Goal: Transaction & Acquisition: Purchase product/service

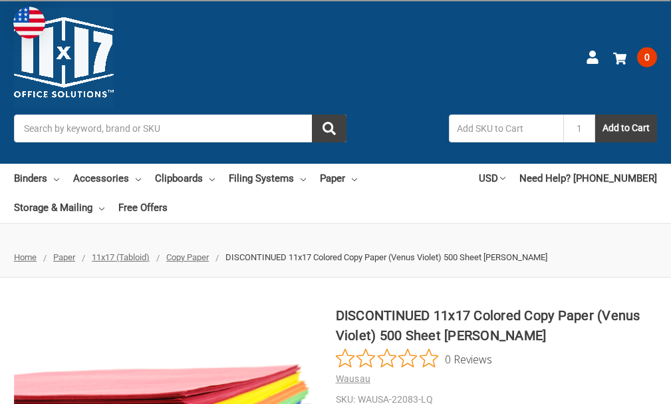
scroll to position [200, 0]
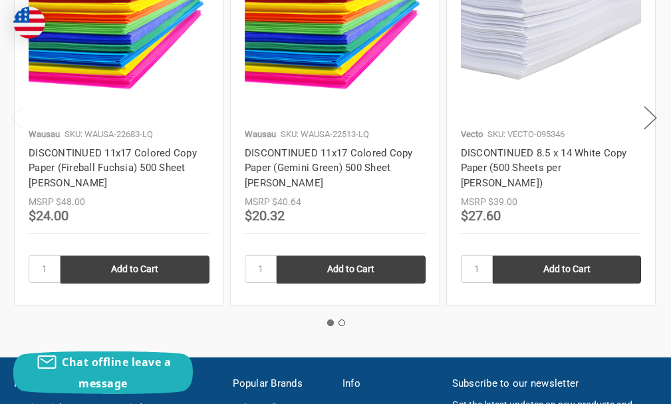
scroll to position [1730, 0]
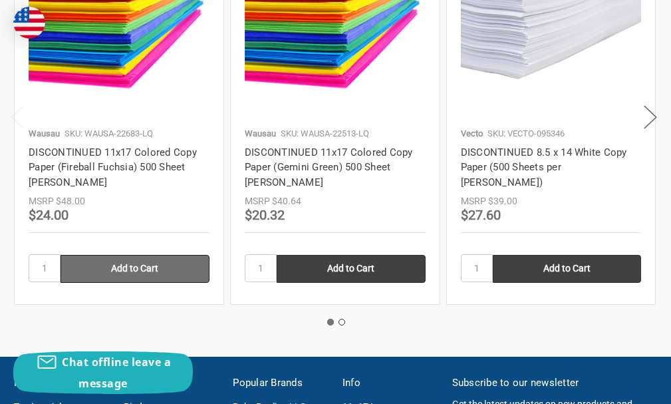
click at [150, 265] on input "Add to Cart" at bounding box center [135, 269] width 149 height 28
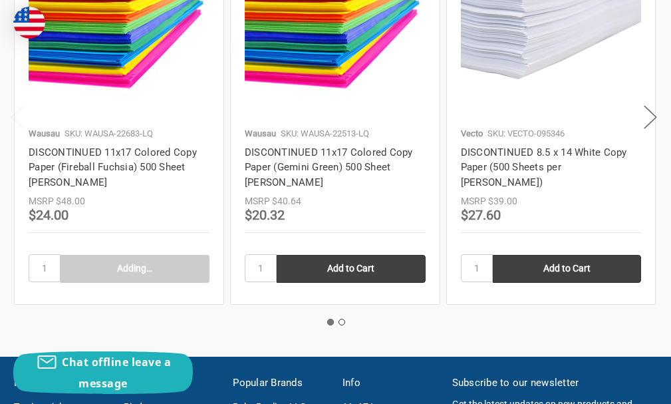
type input "Add to Cart"
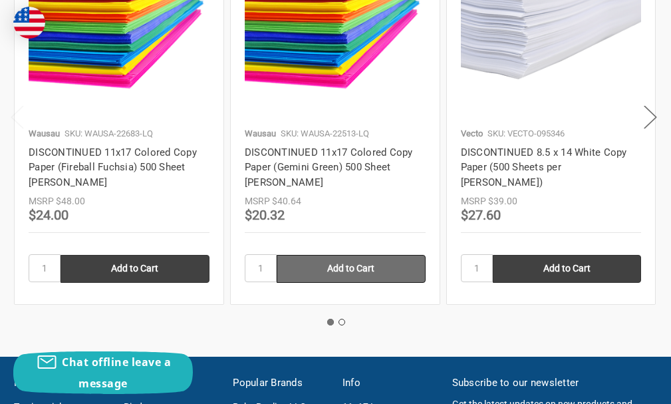
click at [355, 273] on input "Add to Cart" at bounding box center [351, 269] width 149 height 28
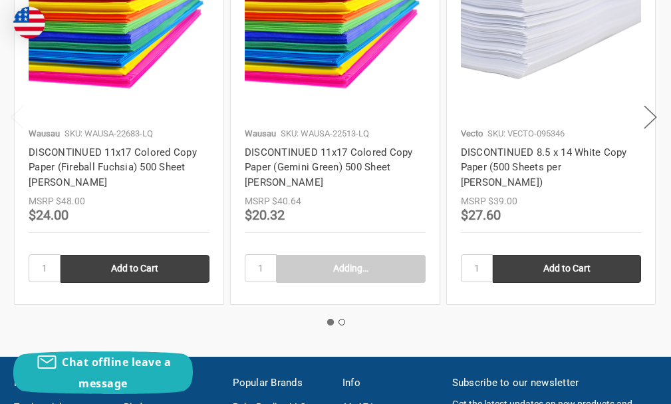
type input "Add to Cart"
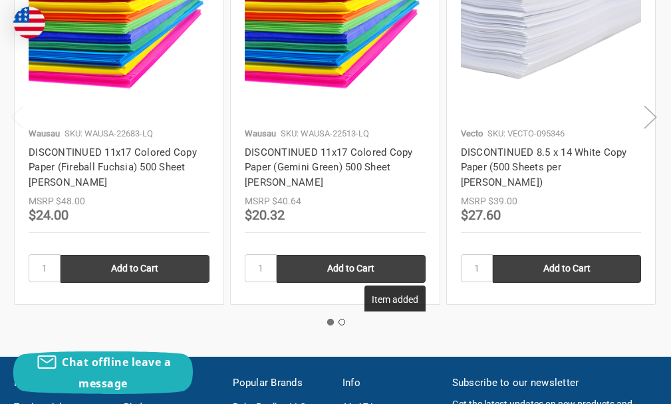
click at [655, 117] on button "Next" at bounding box center [650, 116] width 27 height 41
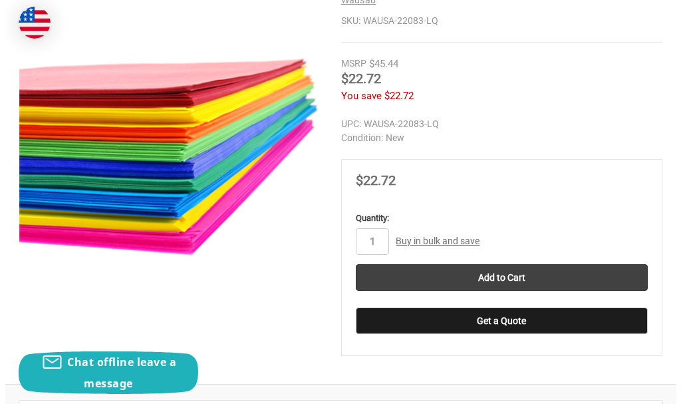
scroll to position [399, 0]
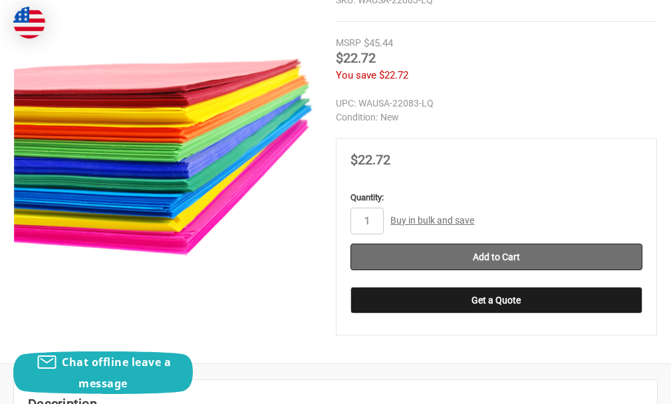
click at [506, 257] on input "Add to Cart" at bounding box center [497, 256] width 293 height 27
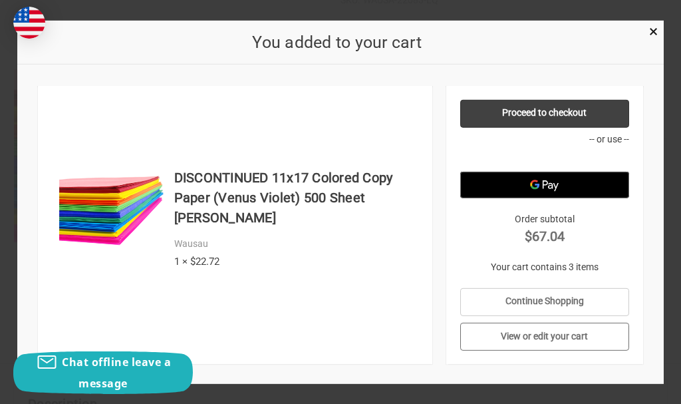
click at [536, 340] on link "View or edit your cart" at bounding box center [544, 337] width 169 height 28
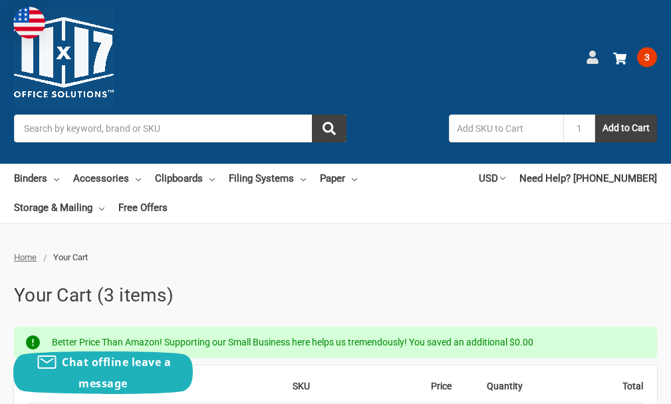
click at [594, 63] on use at bounding box center [592, 57] width 11 height 13
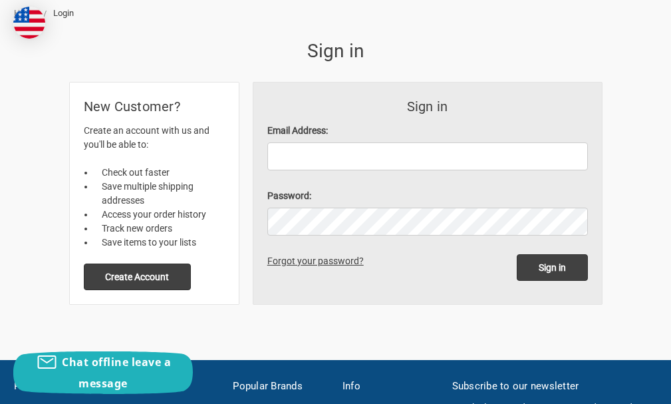
scroll to position [266, 0]
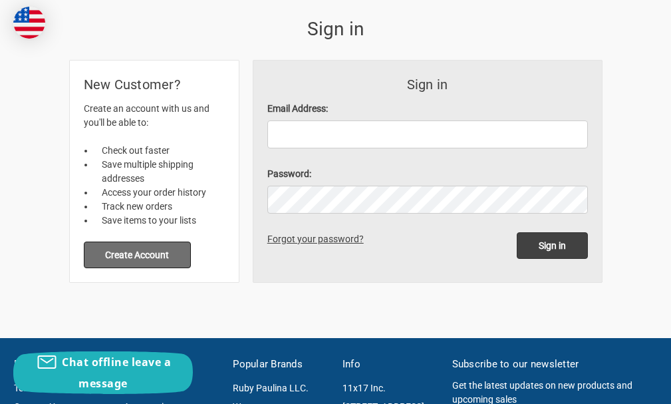
click at [117, 255] on button "Create Account" at bounding box center [138, 254] width 108 height 27
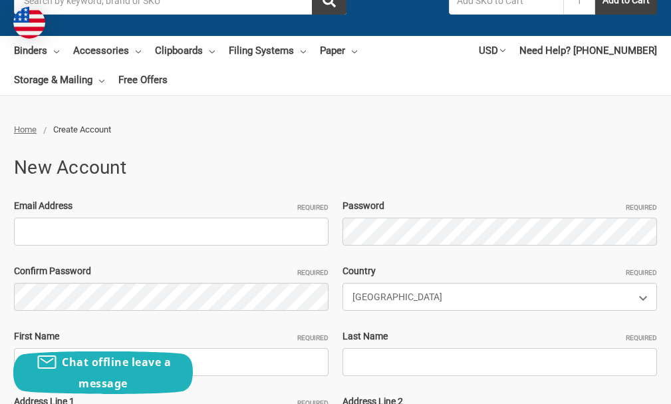
scroll to position [133, 0]
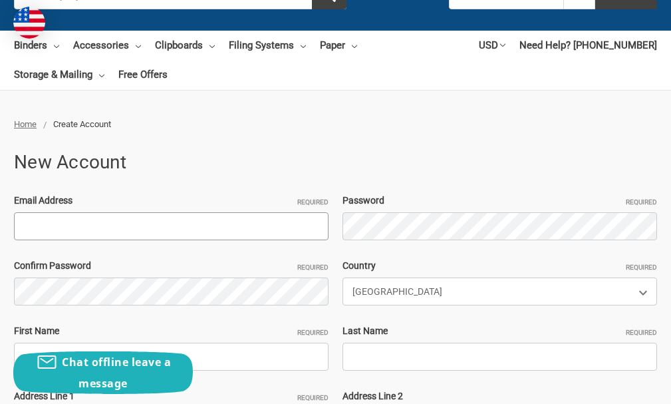
click at [103, 224] on input "Email Address Required" at bounding box center [171, 226] width 315 height 28
type input "[EMAIL_ADDRESS][DOMAIN_NAME]"
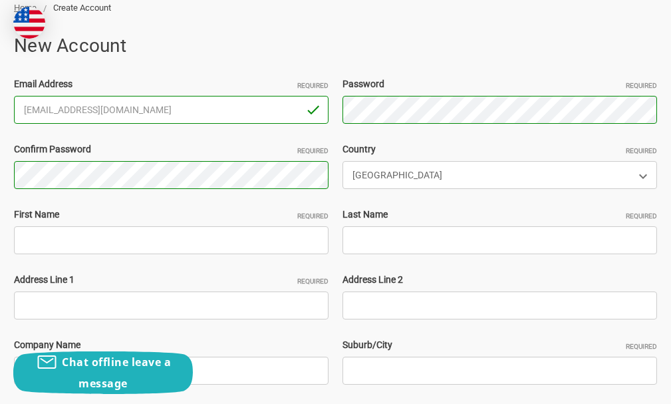
scroll to position [266, 0]
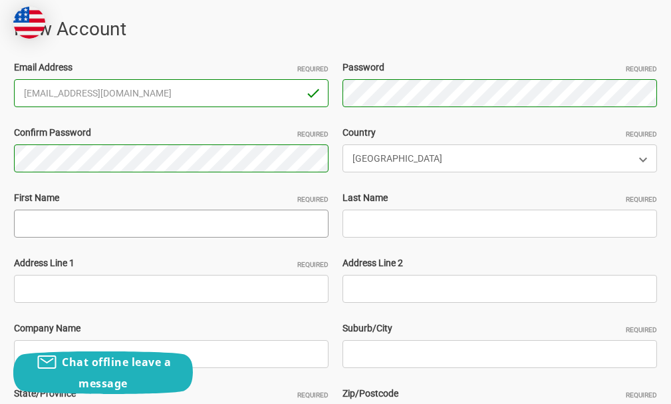
click at [77, 226] on input "First Name Required" at bounding box center [171, 224] width 315 height 28
type input "Janet"
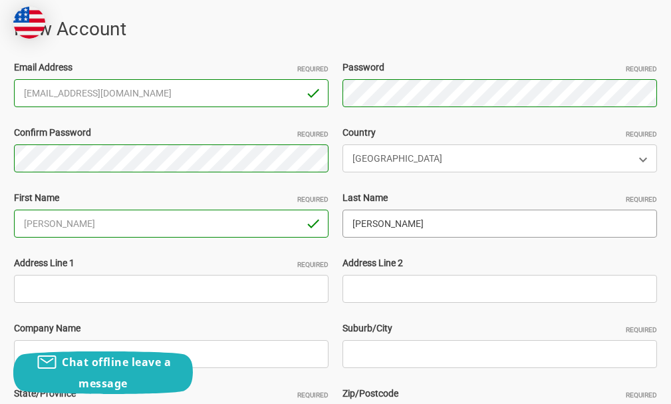
type input "Gorecki"
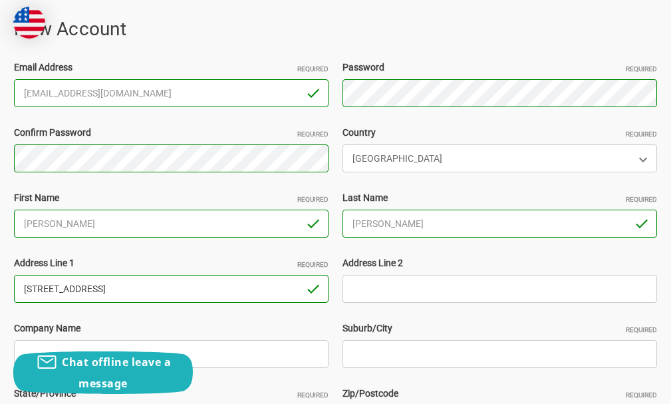
type input "5220 W. 135th Street"
drag, startPoint x: 468, startPoint y: 288, endPoint x: 342, endPoint y: 286, distance: 125.7
click at [342, 286] on div "Address Line 2 Nathan Hale Middle School" at bounding box center [500, 279] width 329 height 47
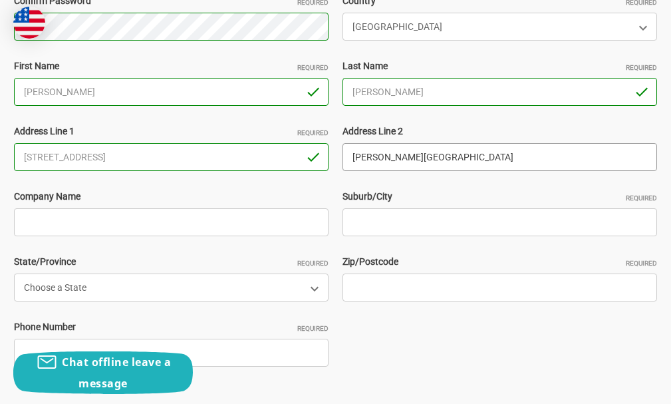
scroll to position [399, 0]
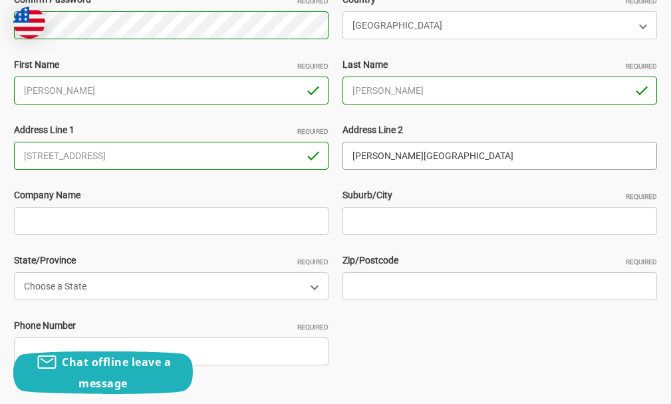
type input "Nathan Hale Middle School"
click at [92, 224] on input "Company Name" at bounding box center [171, 221] width 315 height 28
paste input "Nathan Hale Middle School"
type input "Nathan Hale Middle School"
drag, startPoint x: 440, startPoint y: 158, endPoint x: 329, endPoint y: 160, distance: 111.1
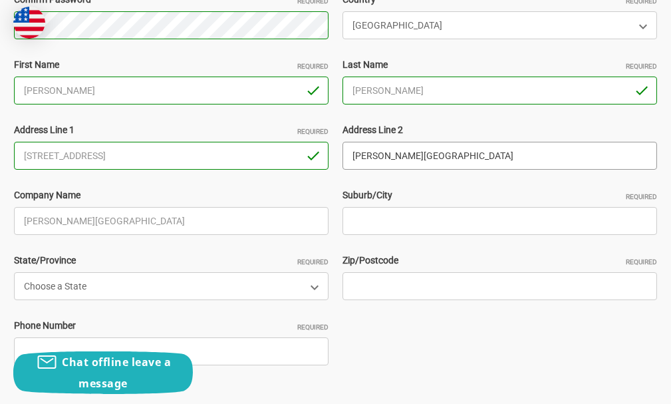
click at [329, 160] on div "Email Address Required jgorecki@district130.org Password Required Passwords mus…" at bounding box center [335, 155] width 657 height 456
drag, startPoint x: 111, startPoint y: 153, endPoint x: 1, endPoint y: 159, distance: 109.9
click at [0, 158] on div "Home Create Account New Account Email Address Required jgorecki@district130.org…" at bounding box center [335, 171] width 671 height 639
type input "24100 Harvest Hills Road"
click at [360, 225] on input "Suburb/City Required" at bounding box center [500, 221] width 315 height 28
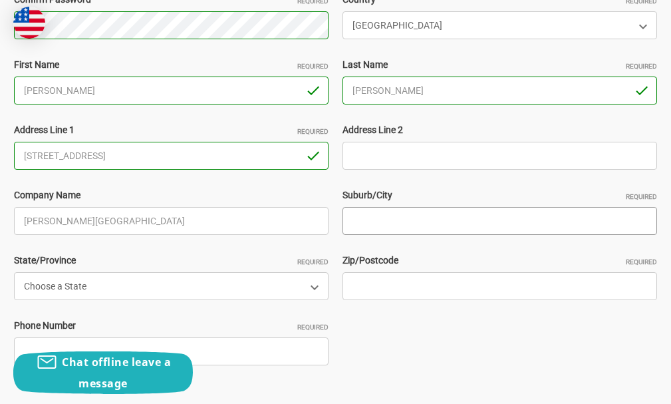
type input "f"
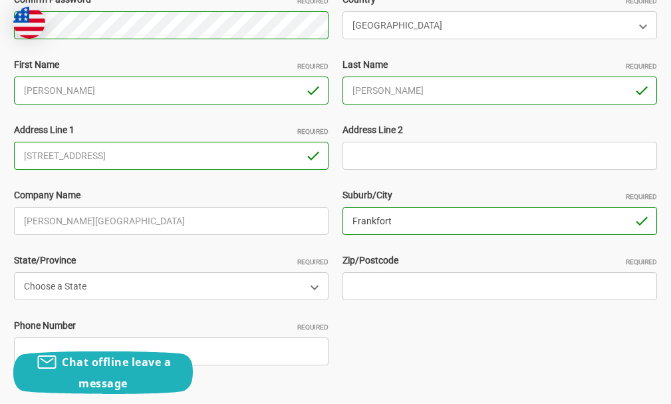
type input "Frankfort"
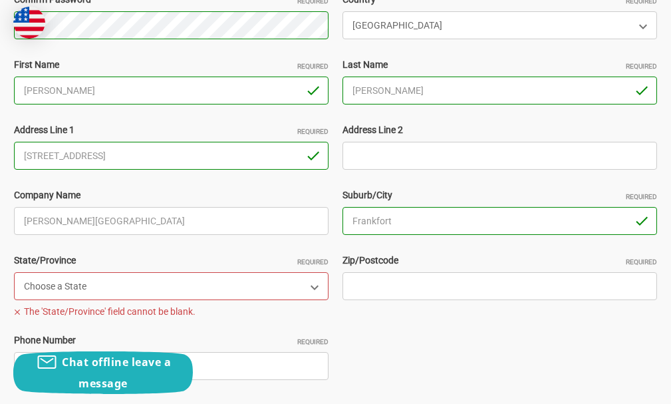
click at [311, 282] on select "Choose a State Alabama Alaska American Samoa Arizona Arkansas Armed Forces Afri…" at bounding box center [171, 286] width 315 height 28
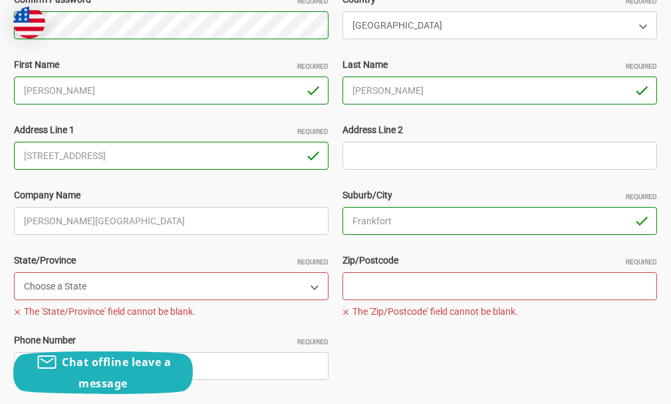
select select "Illinois"
click at [14, 272] on select "Choose a State Alabama Alaska American Samoa Arizona Arkansas Armed Forces Afri…" at bounding box center [171, 286] width 315 height 28
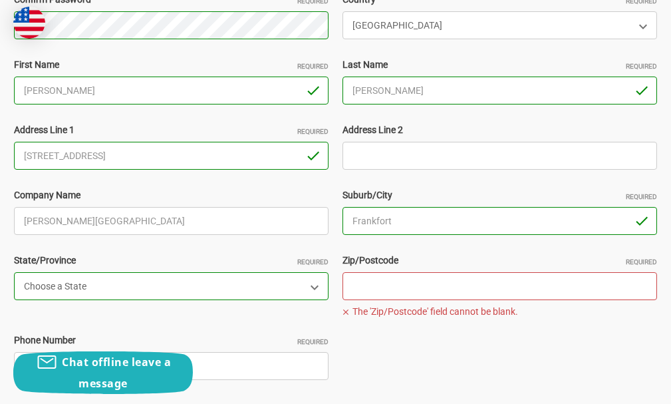
click at [382, 287] on input "Zip/Postcode Required" at bounding box center [500, 286] width 315 height 28
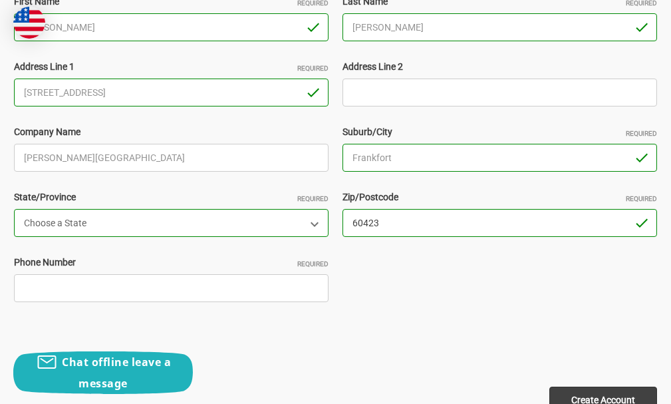
scroll to position [466, 0]
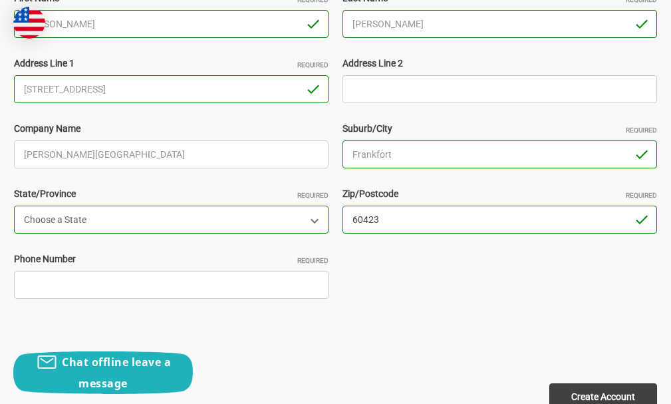
type input "60423"
click at [150, 287] on input "Phone Number Required" at bounding box center [171, 285] width 315 height 28
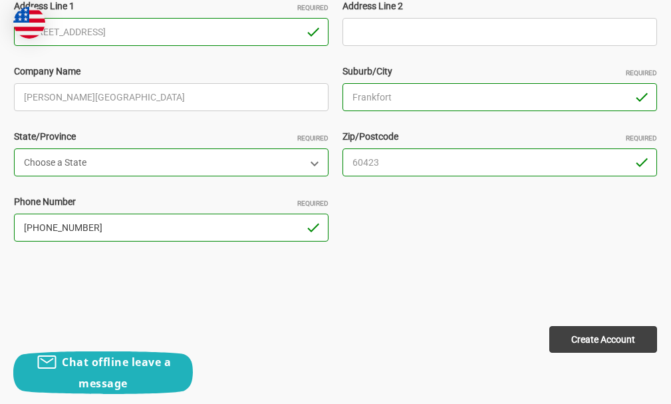
scroll to position [599, 0]
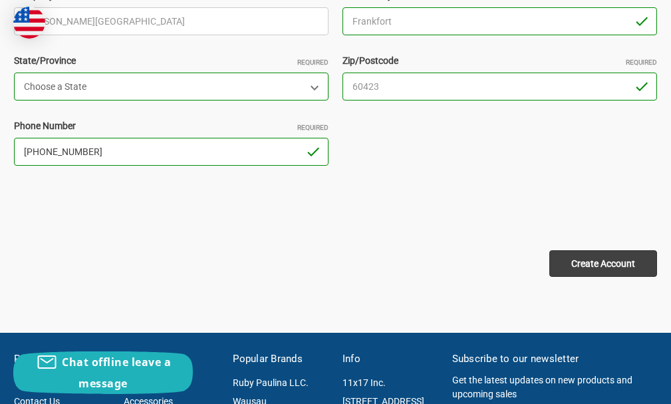
type input "708-385-6690"
click at [603, 261] on input "Create Account" at bounding box center [603, 263] width 108 height 27
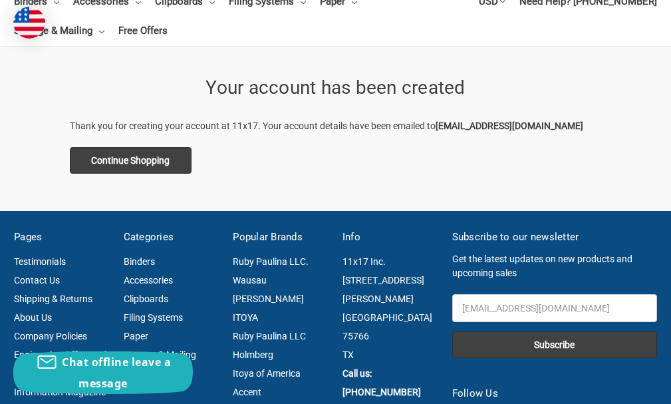
scroll to position [200, 0]
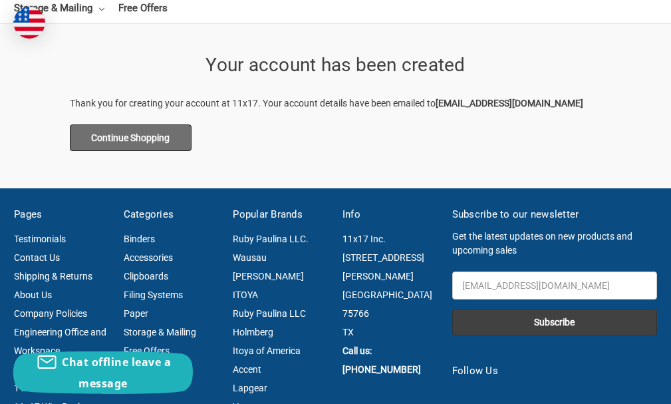
click at [114, 142] on link "Continue Shopping" at bounding box center [131, 137] width 122 height 27
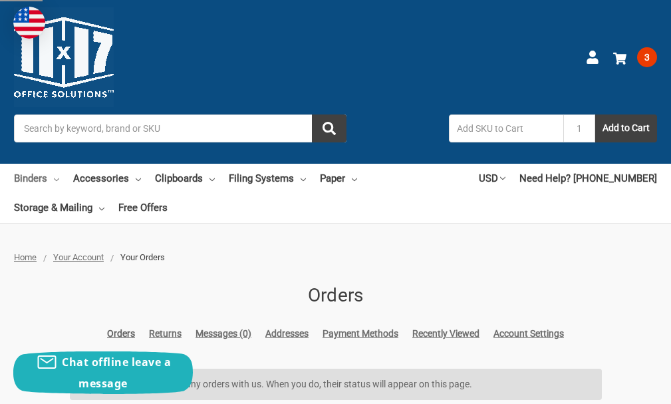
click at [56, 177] on icon at bounding box center [56, 179] width 5 height 5
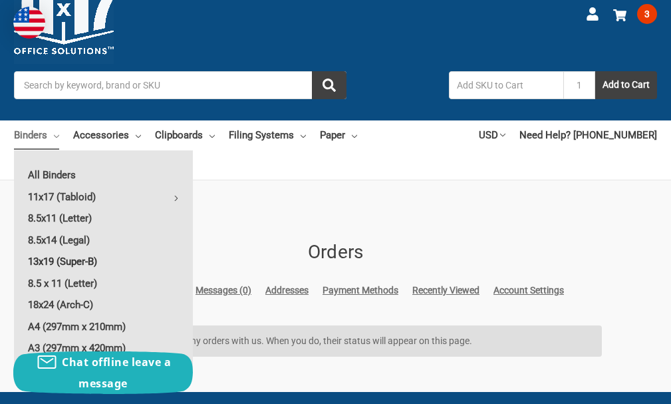
scroll to position [67, 0]
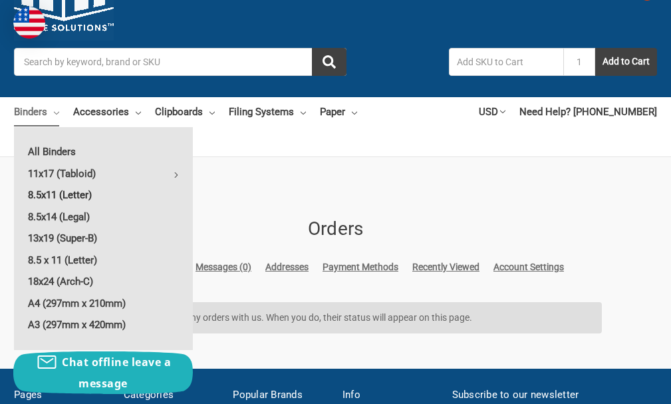
click at [69, 196] on link "8.5x11 (Letter)" at bounding box center [103, 194] width 179 height 21
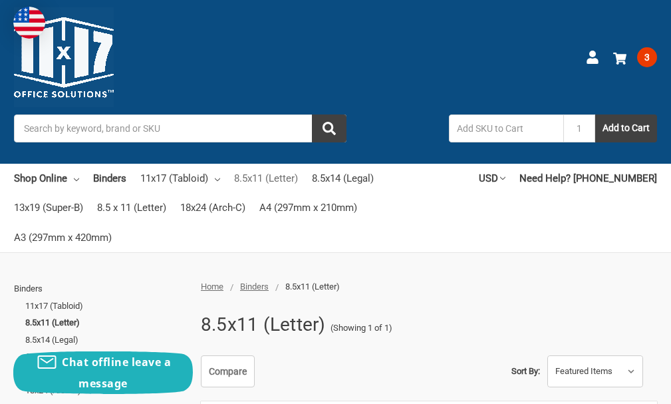
click at [257, 179] on link "8.5x11 (Letter)" at bounding box center [266, 178] width 64 height 29
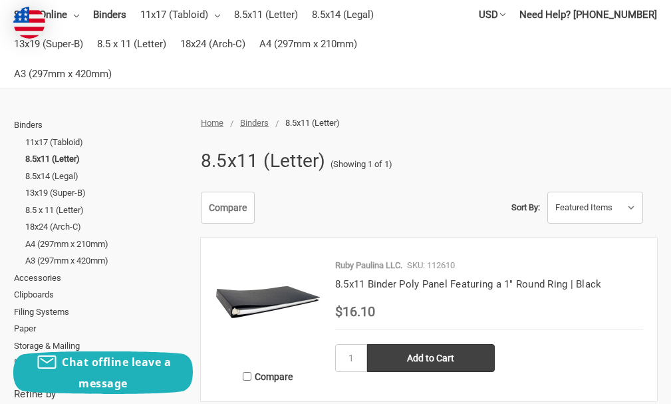
scroll to position [133, 0]
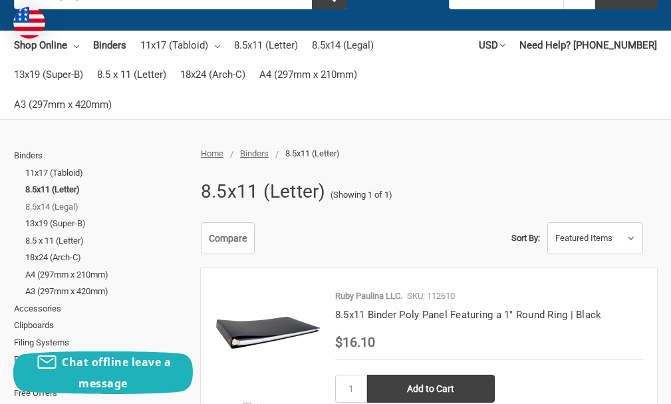
click at [50, 198] on link "8.5x14 (Legal)" at bounding box center [105, 206] width 161 height 17
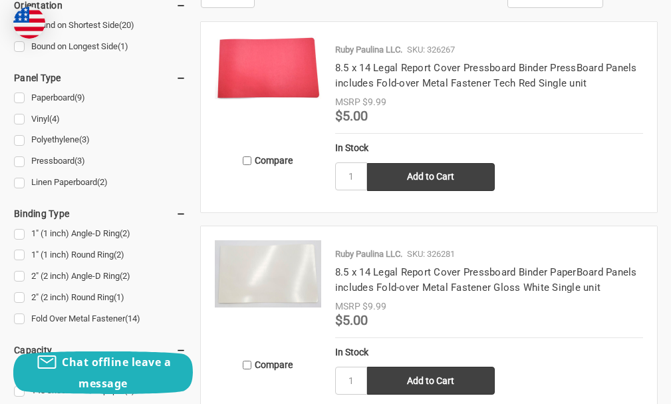
scroll to position [665, 0]
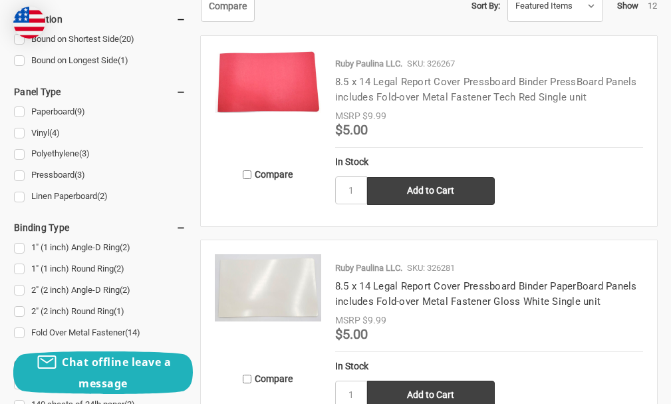
click at [412, 94] on link "8.5 x 14 Legal Report Cover Pressboard Binder PressBoard Panels includes Fold-o…" at bounding box center [486, 89] width 302 height 27
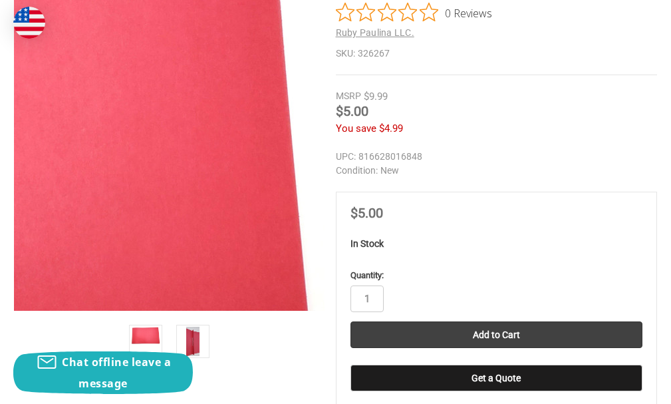
scroll to position [399, 0]
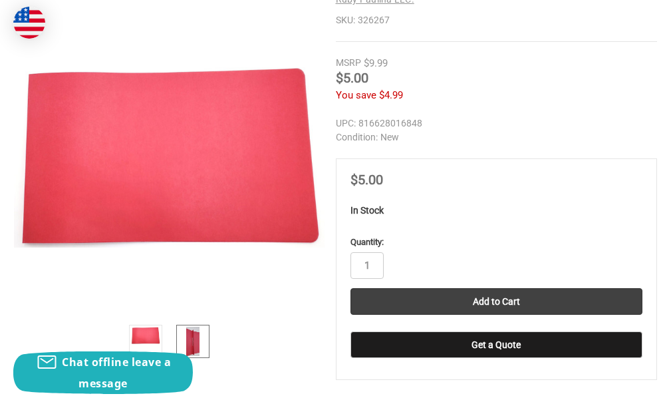
click at [193, 342] on img at bounding box center [193, 341] width 14 height 29
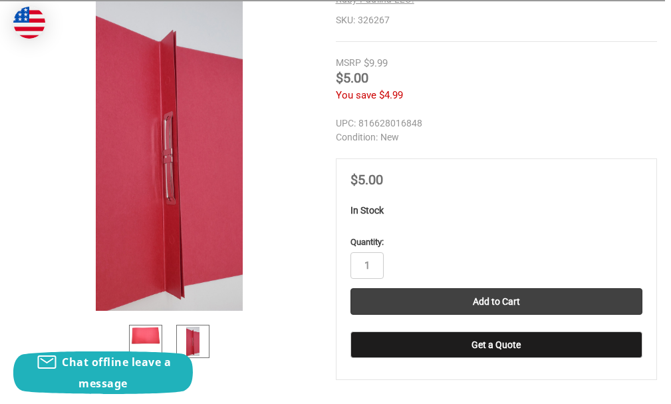
click at [151, 333] on img at bounding box center [145, 335] width 29 height 17
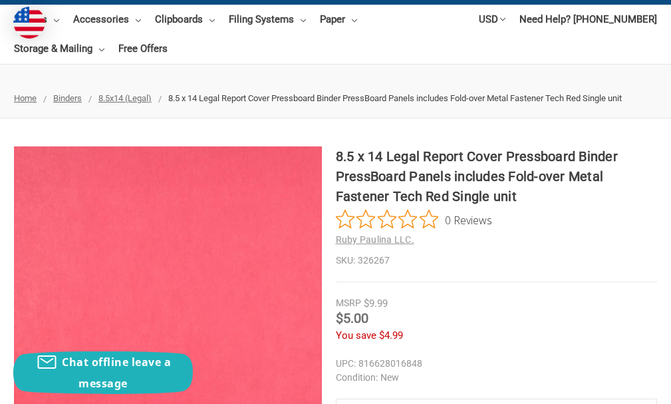
scroll to position [133, 0]
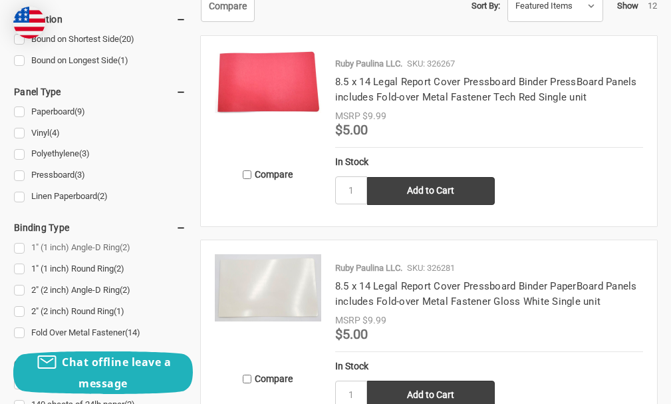
click at [17, 239] on link "1" (1 inch) Angle-D Ring (2)" at bounding box center [100, 248] width 172 height 18
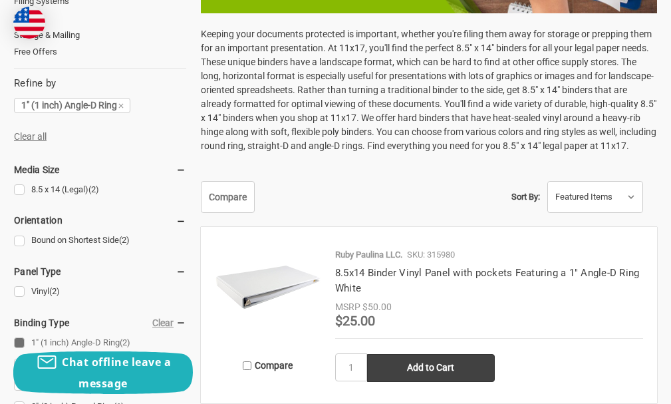
scroll to position [532, 0]
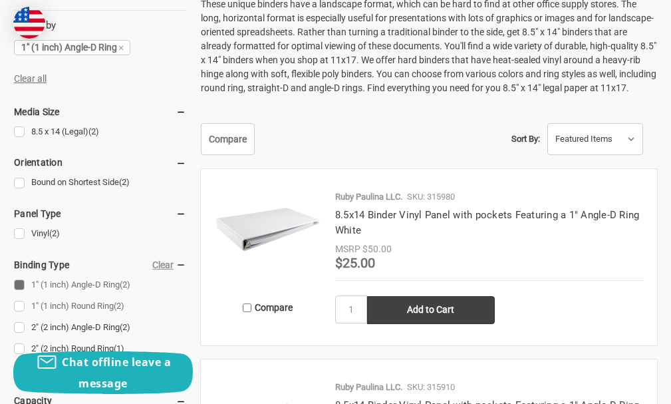
click at [22, 297] on link "1" (1 inch) Round Ring (2)" at bounding box center [100, 306] width 172 height 18
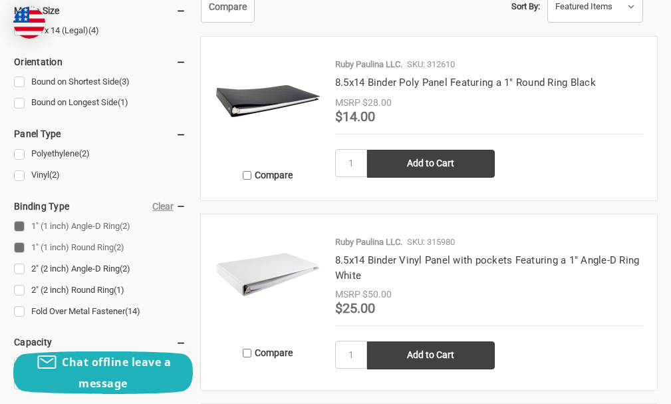
scroll to position [665, 0]
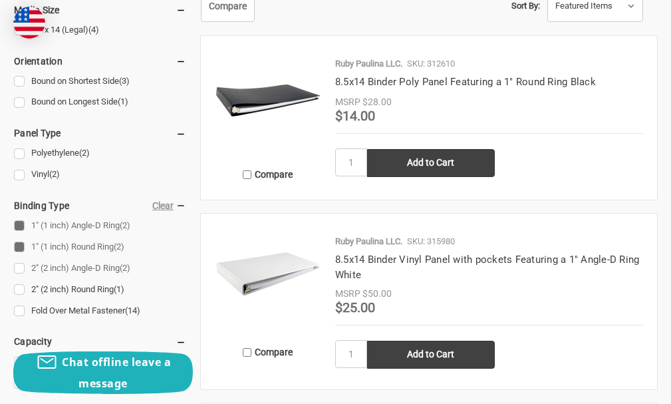
click at [19, 259] on link "2" (2 inch) Angle-D Ring (2)" at bounding box center [100, 268] width 172 height 18
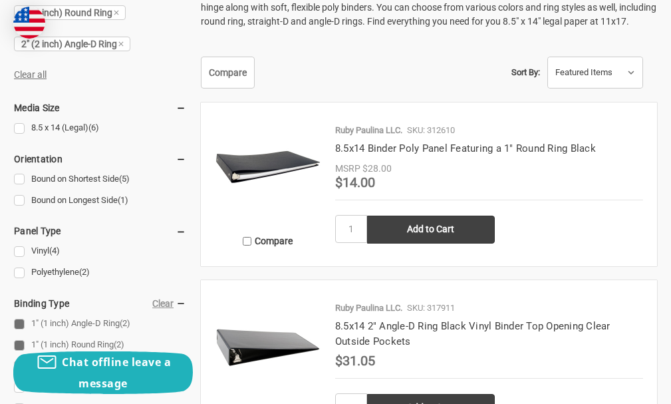
scroll to position [665, 0]
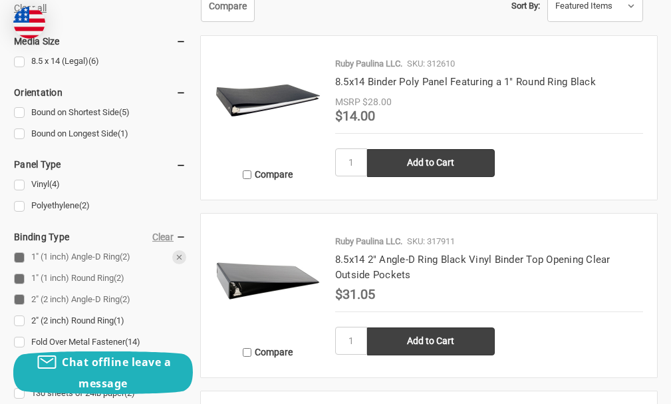
click at [17, 248] on link "1" (1 inch) Angle-D Ring (2)" at bounding box center [100, 257] width 172 height 18
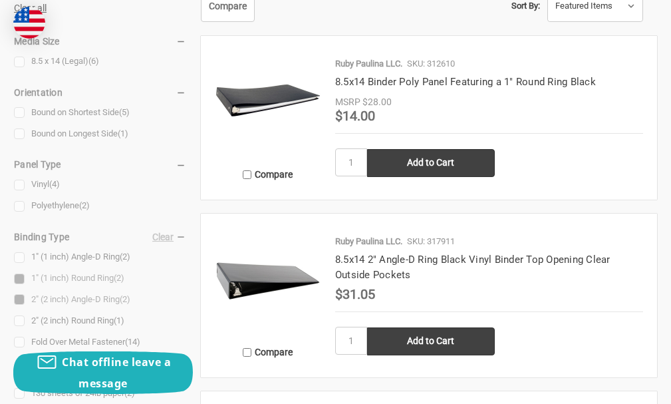
click at [21, 247] on div at bounding box center [100, 400] width 172 height 733
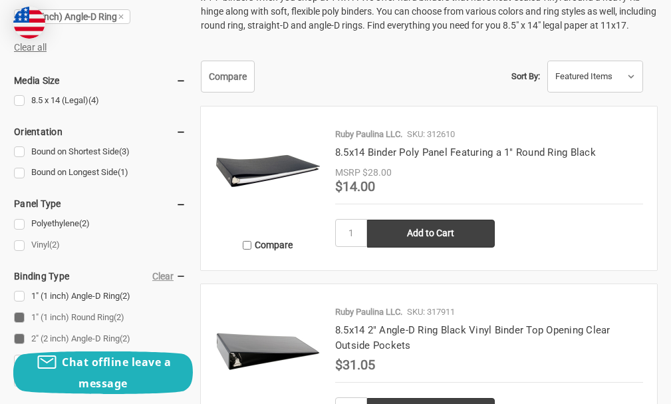
scroll to position [665, 0]
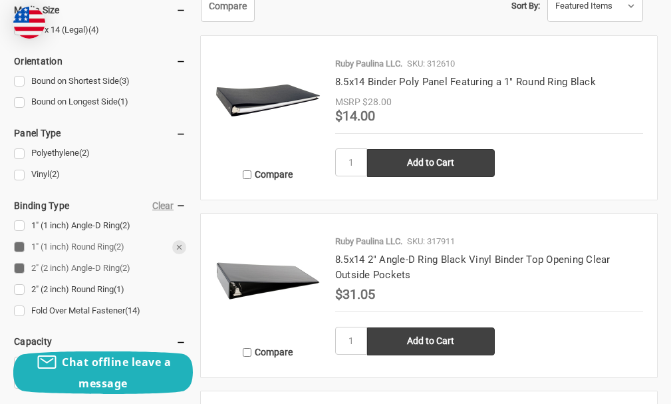
click at [19, 238] on link "1" (1 inch) Round Ring (2)" at bounding box center [100, 247] width 172 height 18
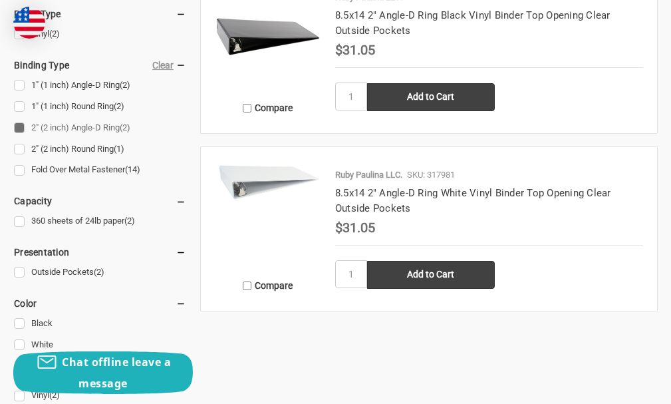
scroll to position [665, 0]
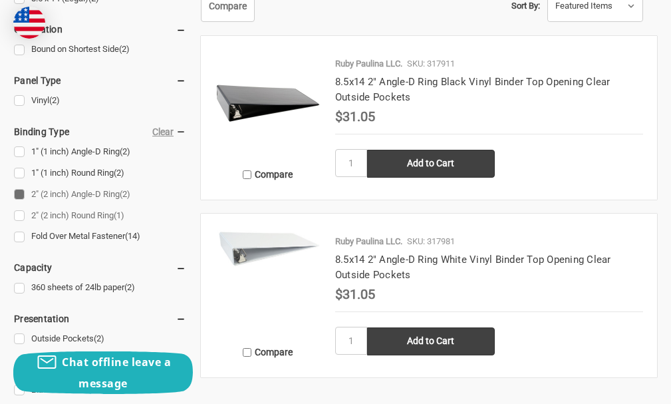
click at [19, 207] on link "2" (2 inch) Round Ring (1)" at bounding box center [100, 216] width 172 height 18
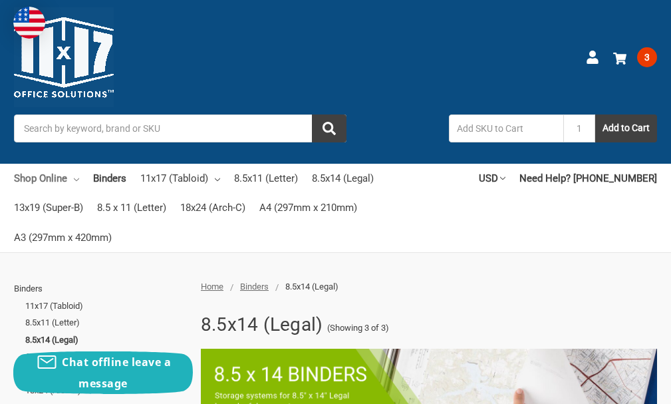
click at [78, 178] on icon at bounding box center [76, 179] width 5 height 5
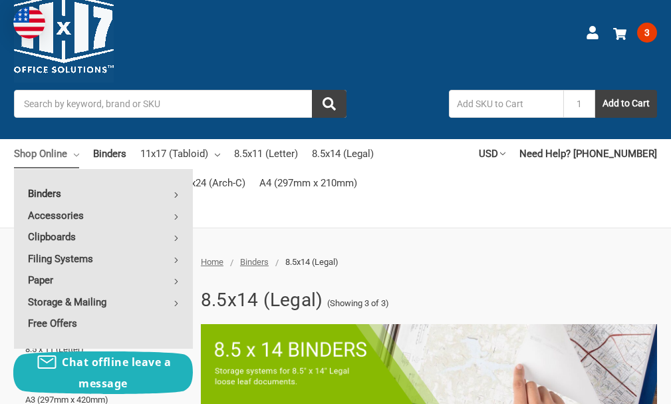
scroll to position [67, 0]
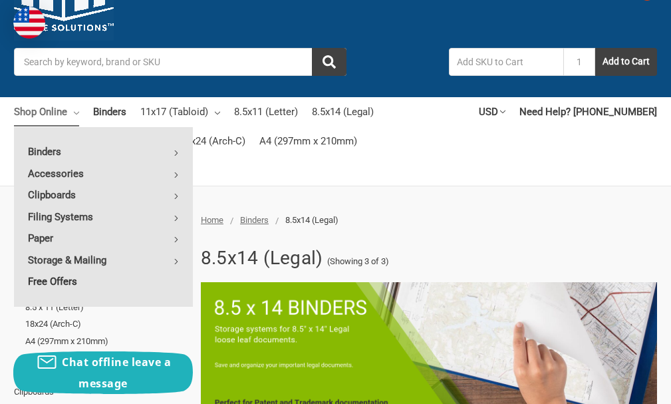
click at [53, 280] on link "Free Offers" at bounding box center [103, 281] width 179 height 21
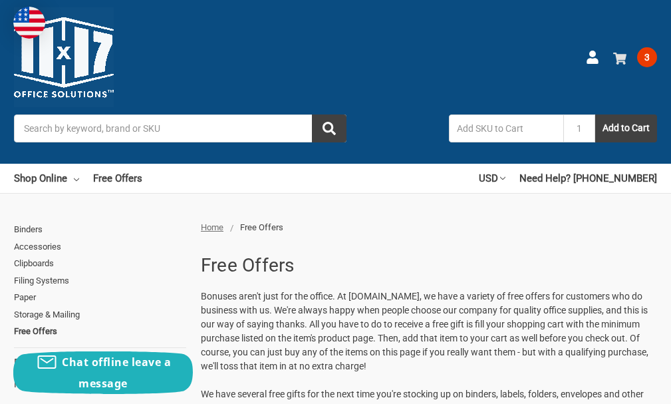
click at [650, 52] on span "3" at bounding box center [647, 57] width 20 height 20
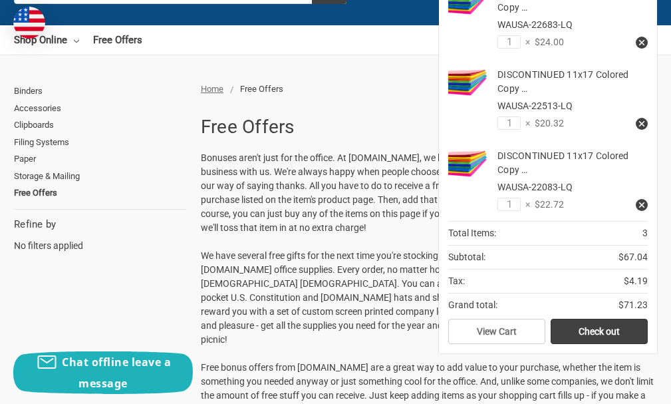
scroll to position [200, 0]
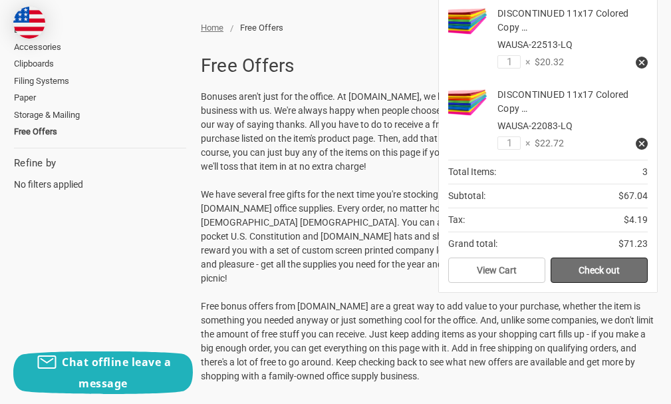
click at [572, 269] on link "Check out" at bounding box center [599, 269] width 97 height 25
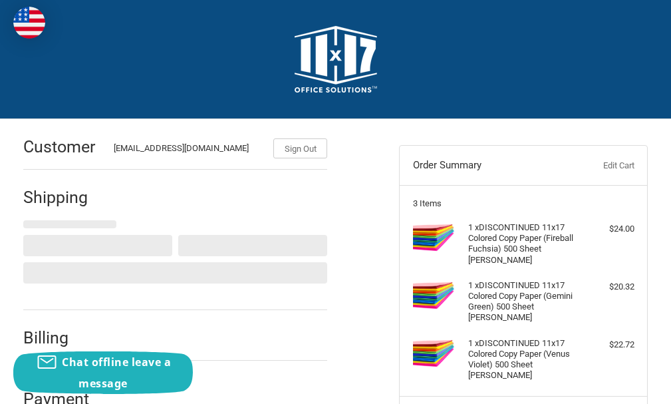
scroll to position [89, 0]
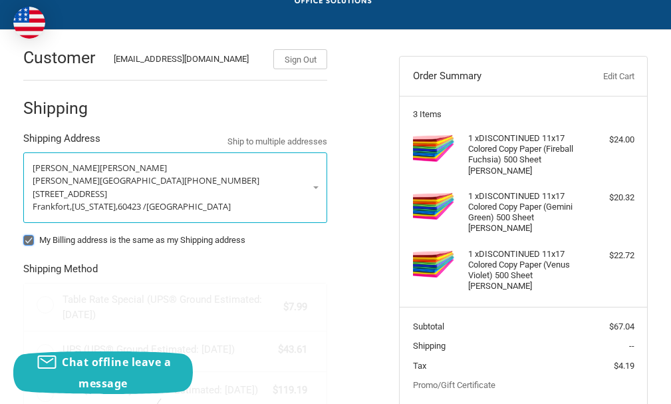
radio input "true"
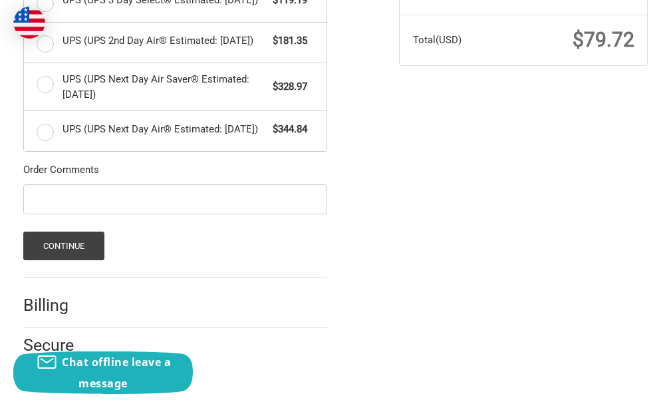
scroll to position [501, 0]
click at [88, 242] on button "Continue" at bounding box center [64, 246] width 82 height 29
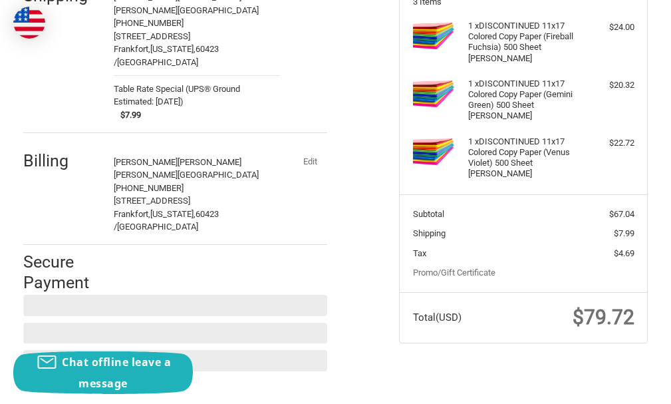
scroll to position [169, 0]
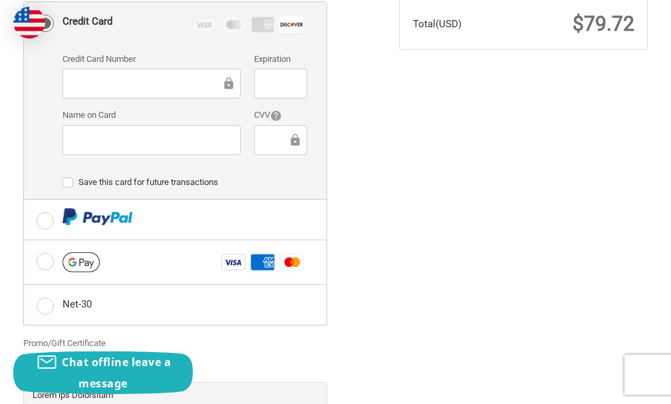
scroll to position [574, 0]
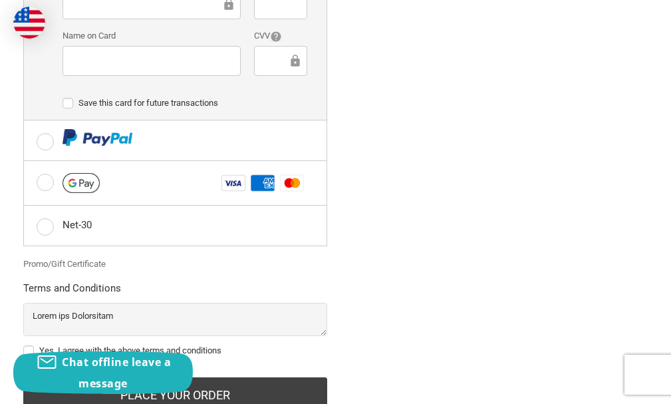
click at [28, 345] on label "Yes, I agree with the above terms and conditions" at bounding box center [175, 350] width 305 height 11
click at [24, 344] on input "Yes, I agree with the above terms and conditions" at bounding box center [23, 344] width 1 height 1
checkbox input "true"
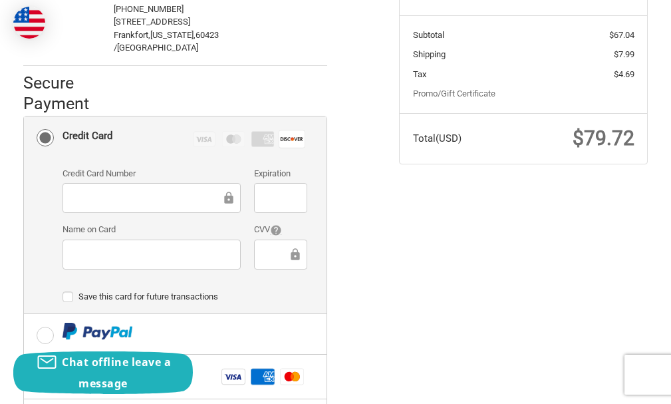
scroll to position [375, 0]
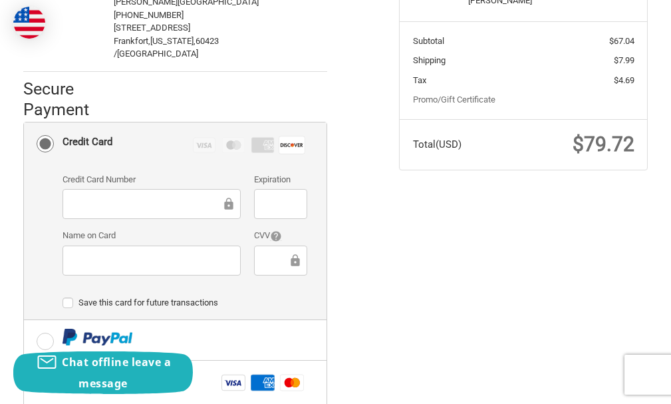
click at [261, 245] on div at bounding box center [281, 260] width 54 height 30
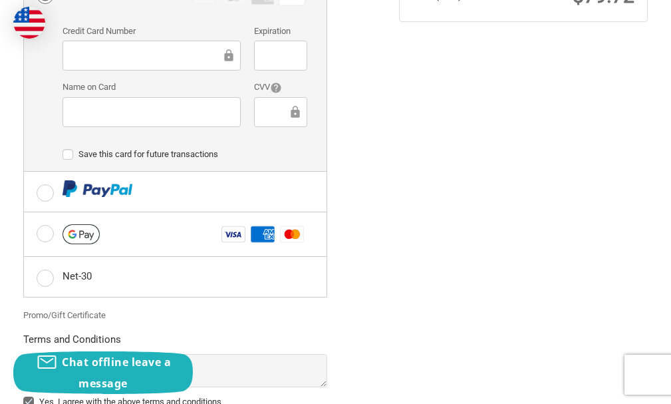
scroll to position [574, 0]
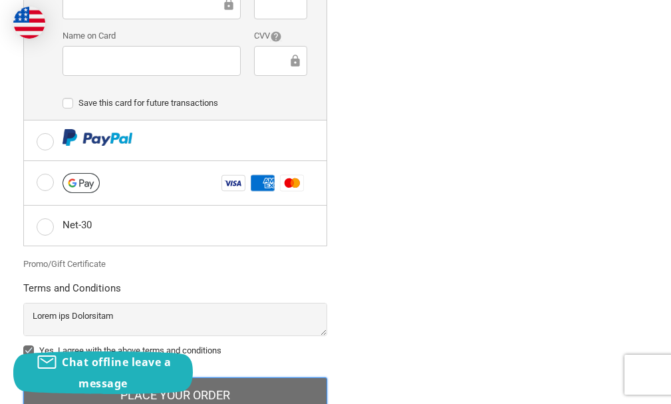
click at [196, 377] on button "Place Your Order" at bounding box center [175, 395] width 305 height 36
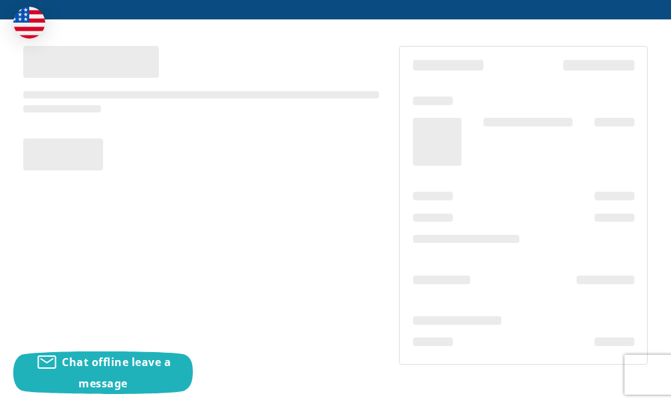
scroll to position [99, 0]
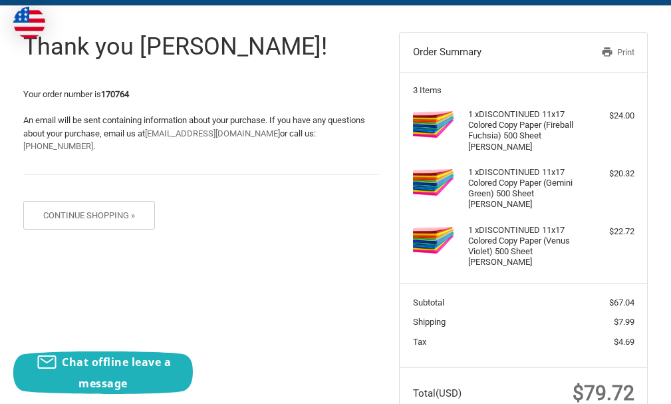
scroll to position [90, 0]
